Goal: Answer question/provide support

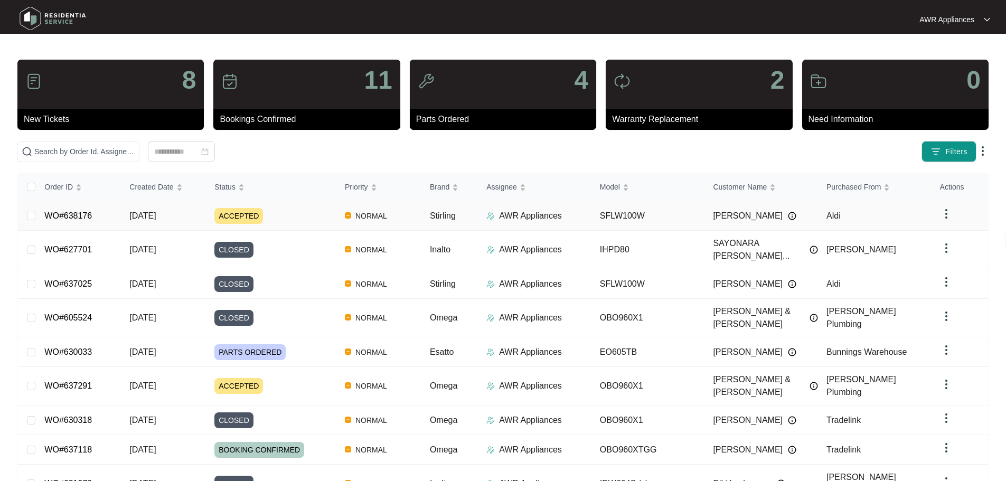
click at [135, 219] on span "[DATE]" at bounding box center [142, 215] width 26 height 9
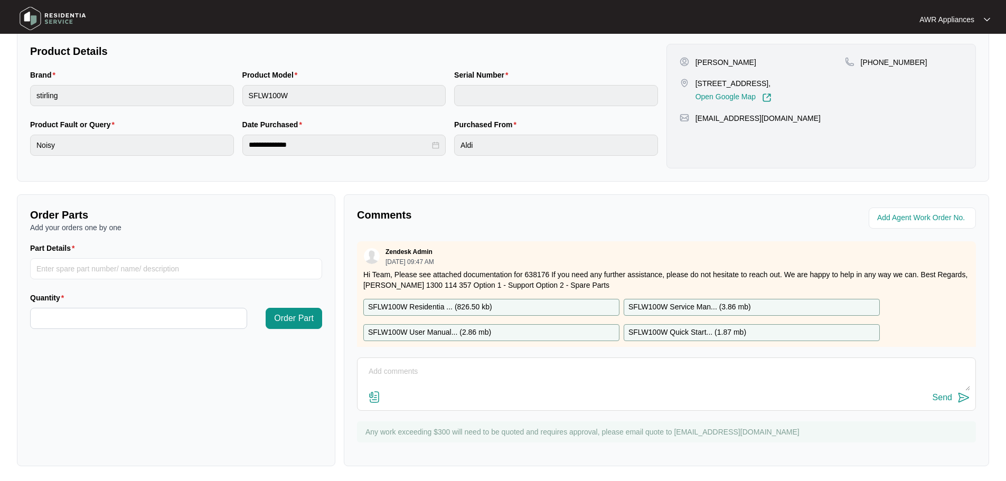
scroll to position [220, 0]
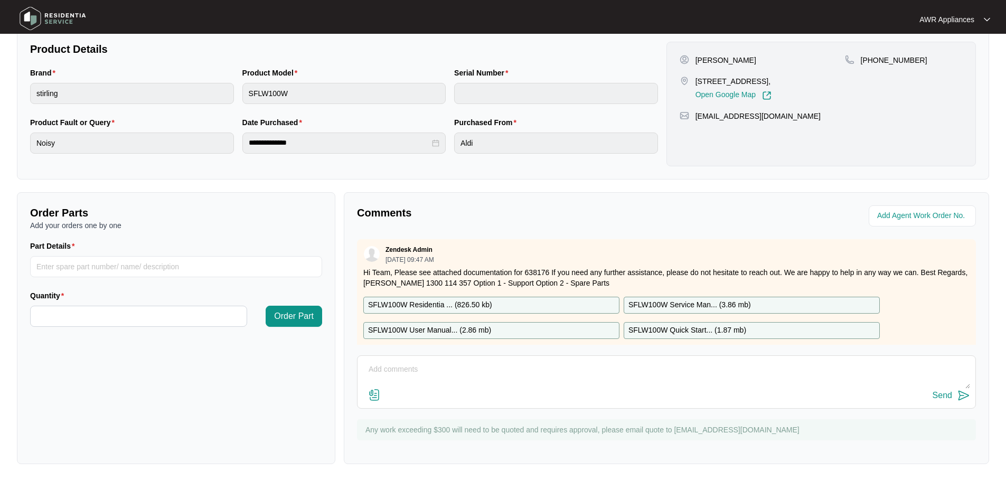
click at [464, 373] on textarea at bounding box center [666, 374] width 607 height 27
paste textarea "0431 907 934"
type textarea "[PHONE_NUMBER] - Correct phone number"
click at [941, 397] on div "Send" at bounding box center [943, 396] width 20 height 10
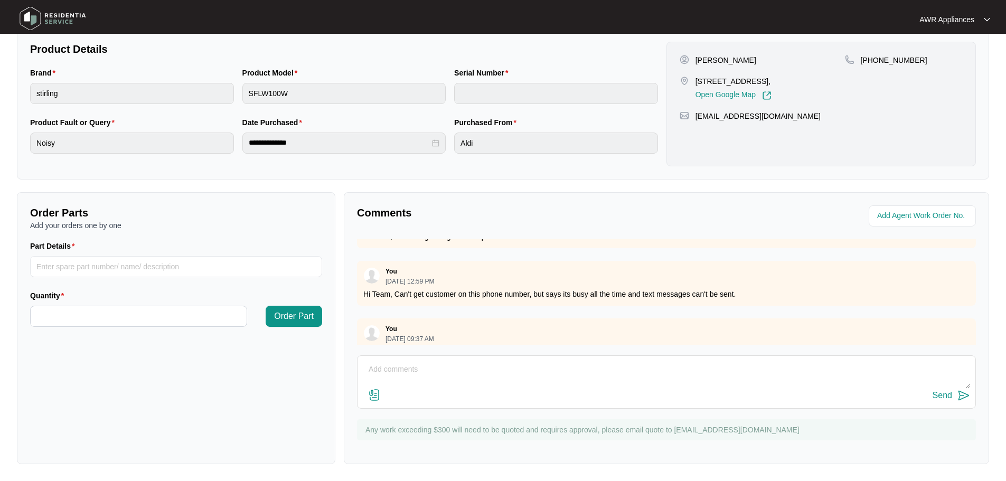
scroll to position [0, 0]
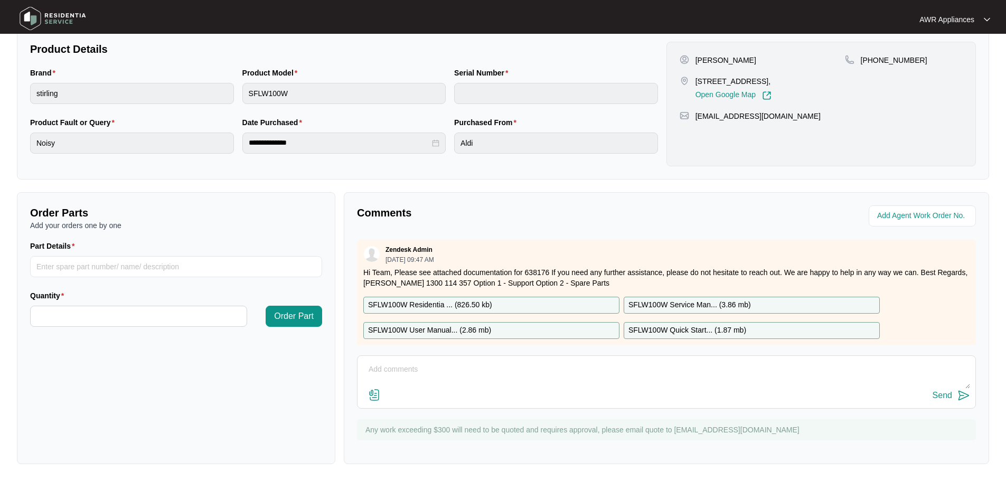
click at [474, 301] on p "SFLW100W Residentia ... ( 826.50 kb )" at bounding box center [430, 305] width 124 height 12
click at [717, 301] on p "SFLW100W Service Man... ( 3.86 mb )" at bounding box center [689, 305] width 123 height 12
click at [679, 327] on p "SFLW100W Quick Start... ( 1.87 mb )" at bounding box center [687, 331] width 118 height 12
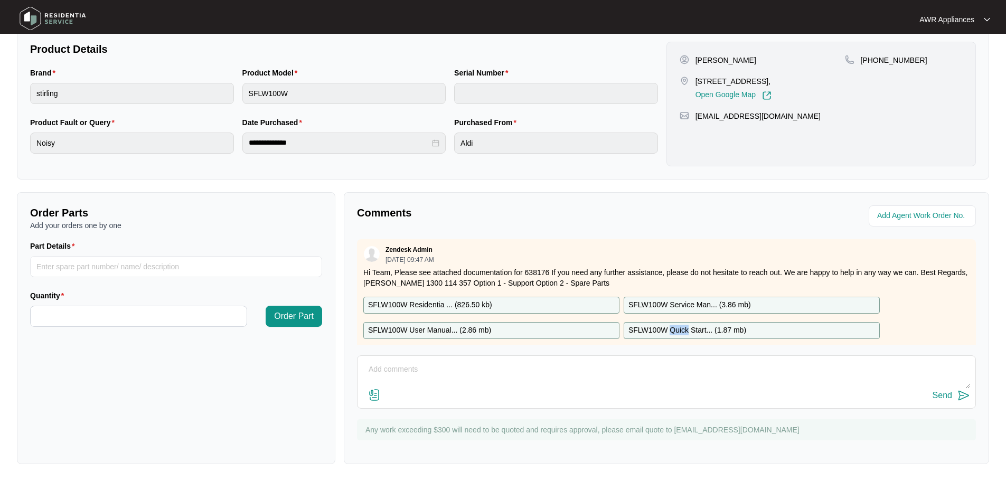
click at [679, 327] on div "Zendesk Admin [DATE] 09:47 AM Hi Team, Please see attached documentation for 63…" at bounding box center [666, 296] width 619 height 115
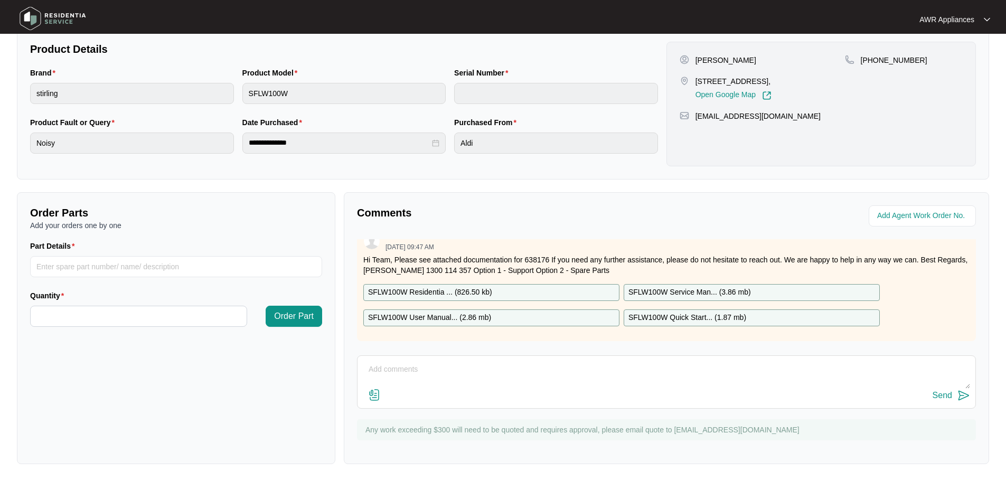
click at [470, 317] on p "SFLW100W User Manual... ( 2.86 mb )" at bounding box center [429, 318] width 123 height 12
